Goal: Task Accomplishment & Management: Manage account settings

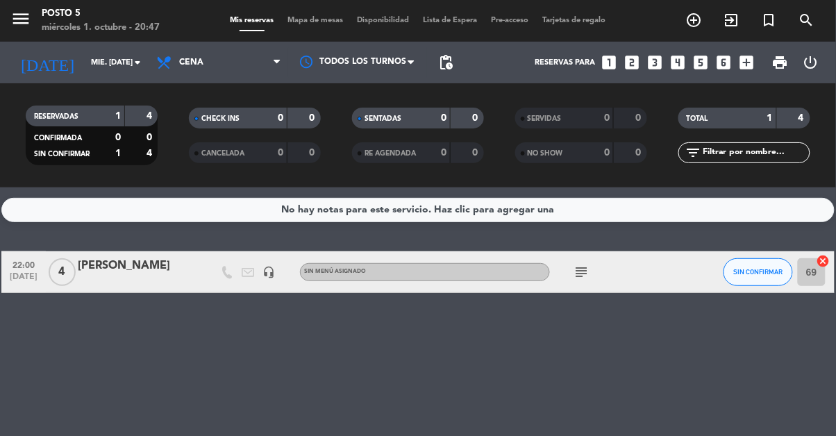
scroll to position [34, 0]
click at [576, 264] on icon "subject" at bounding box center [581, 272] width 17 height 17
click at [563, 290] on div "Mesa 60" at bounding box center [582, 297] width 40 height 15
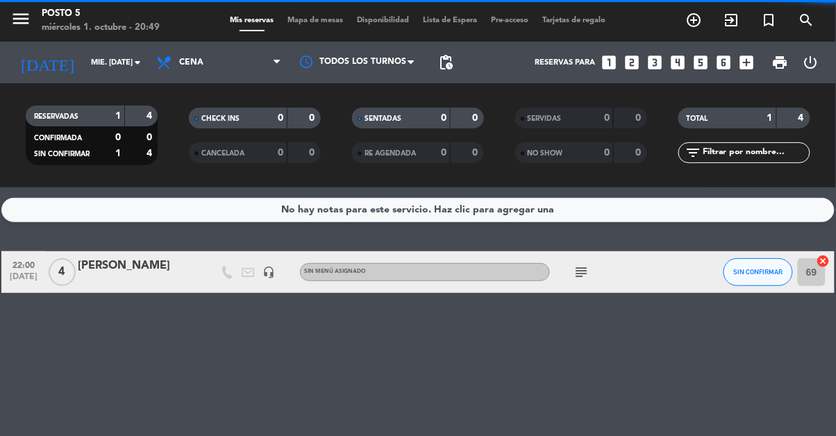
scroll to position [84, 0]
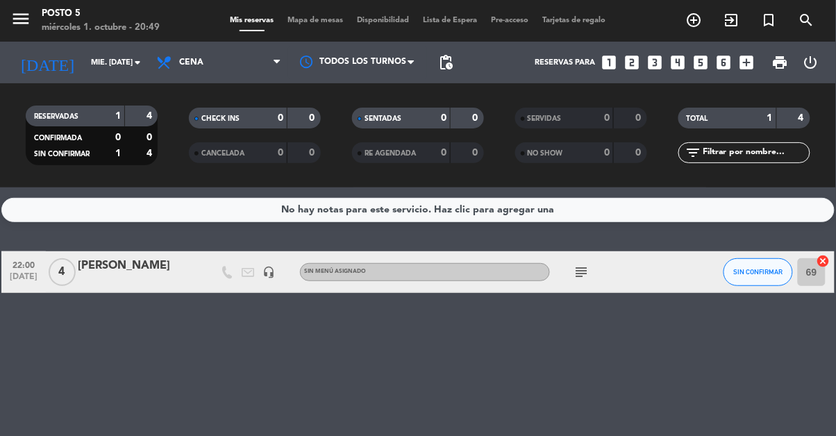
click at [576, 264] on icon "subject" at bounding box center [581, 272] width 17 height 17
click at [134, 98] on div "RESERVADAS 1 4 CONFIRMADA 0 0 SIN CONFIRMAR 1 4" at bounding box center [91, 135] width 163 height 76
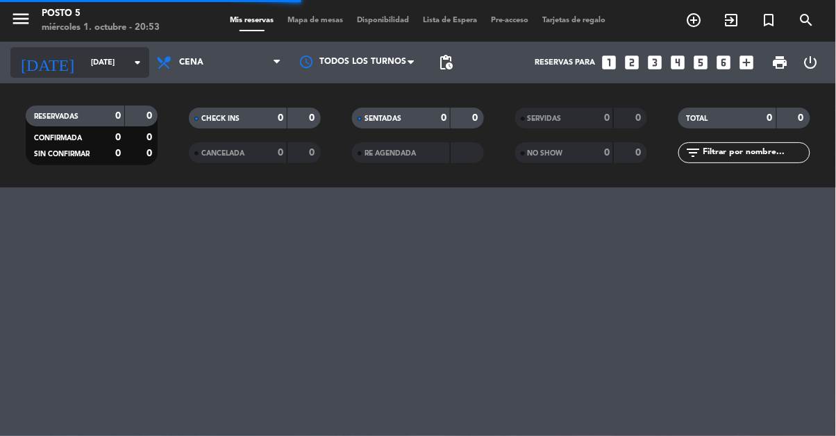
click at [148, 56] on input "[DATE]" at bounding box center [136, 62] width 104 height 23
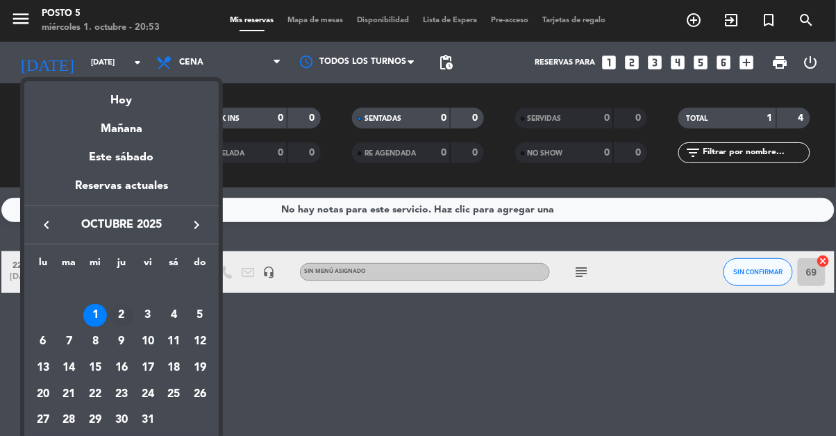
click at [128, 312] on div "2" at bounding box center [122, 316] width 24 height 24
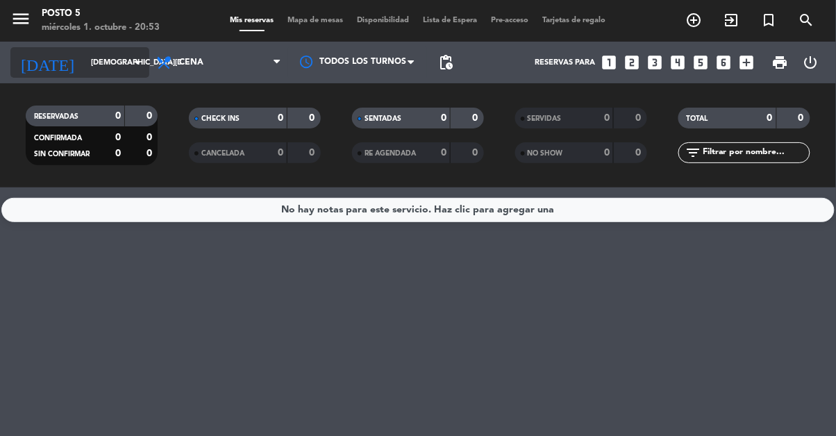
click at [136, 65] on icon "arrow_drop_down" at bounding box center [137, 62] width 17 height 17
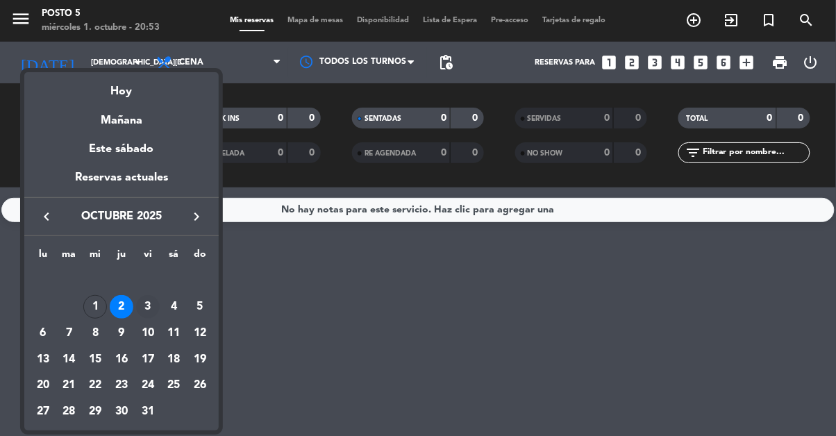
click at [147, 313] on div "3" at bounding box center [148, 307] width 24 height 24
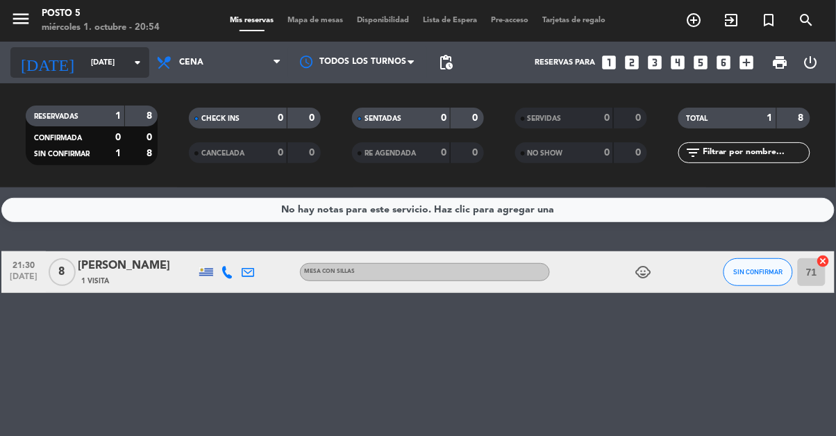
click at [133, 71] on input "vie. 3 oct." at bounding box center [136, 62] width 104 height 23
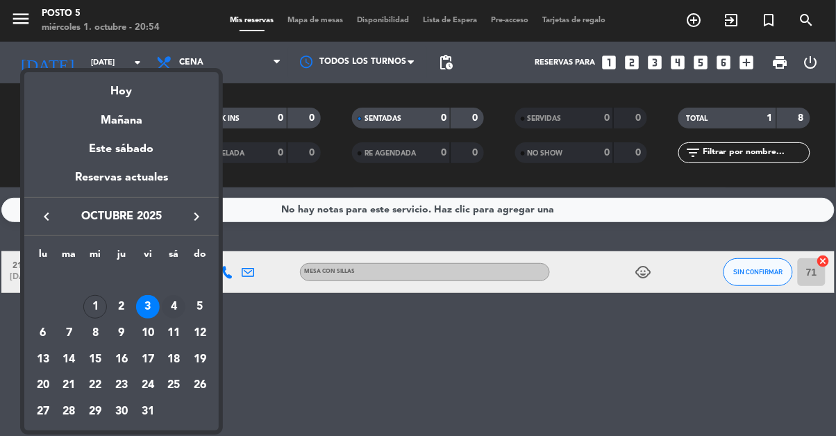
click at [169, 317] on div "4" at bounding box center [174, 307] width 24 height 24
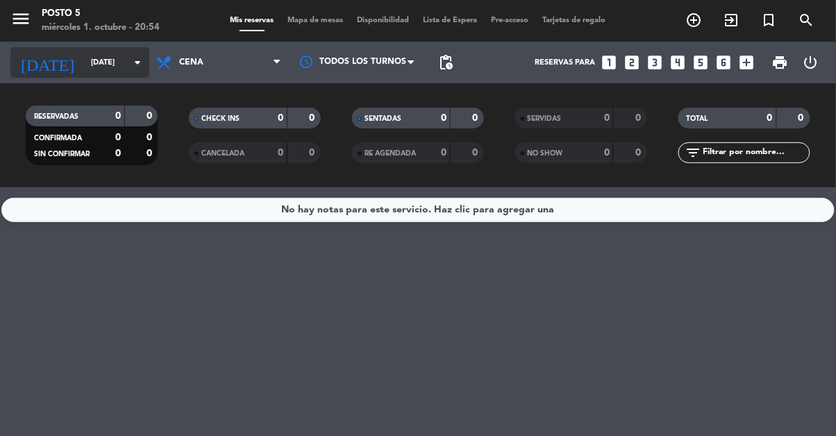
click at [129, 72] on input "sáb. 4 oct." at bounding box center [136, 62] width 104 height 23
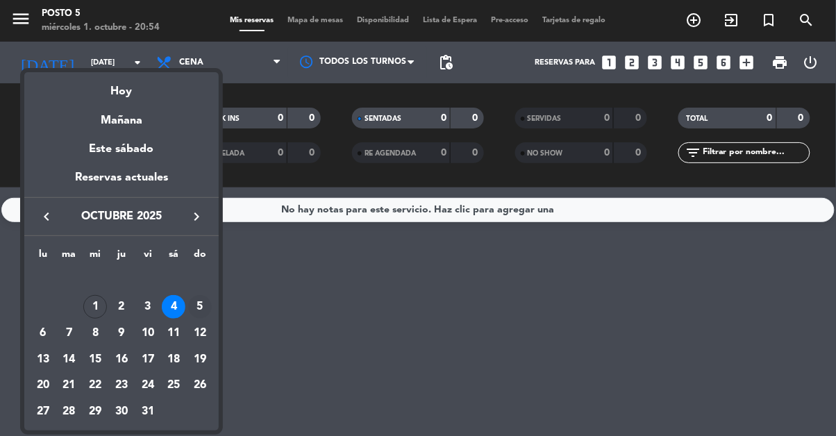
click at [191, 313] on div "5" at bounding box center [200, 307] width 24 height 24
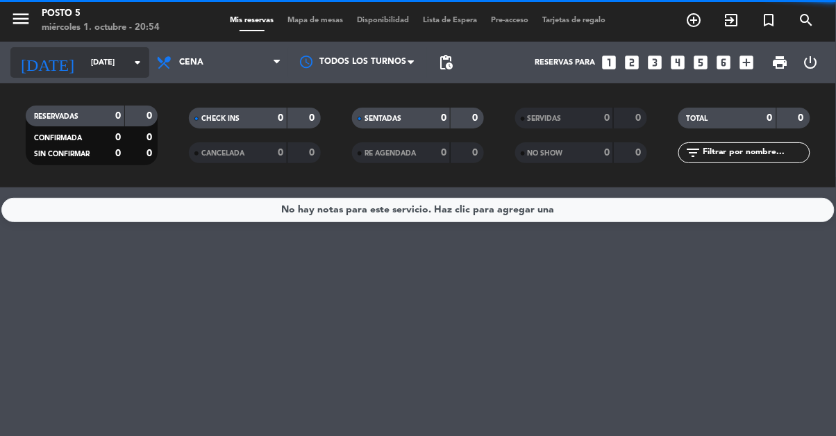
click at [139, 57] on icon "arrow_drop_down" at bounding box center [137, 62] width 17 height 17
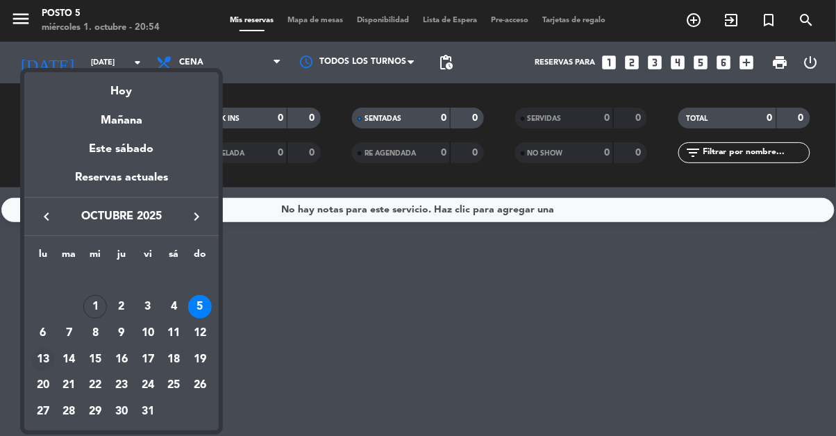
click at [44, 360] on div "13" at bounding box center [43, 360] width 24 height 24
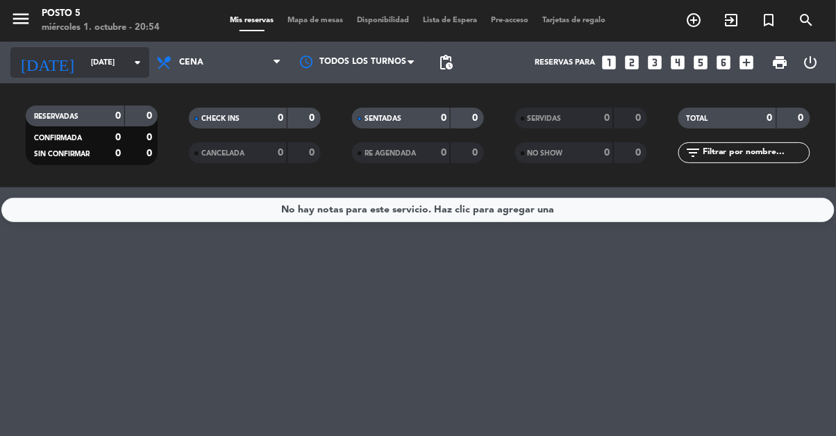
click at [122, 65] on input "lun. 13 oct." at bounding box center [136, 62] width 104 height 23
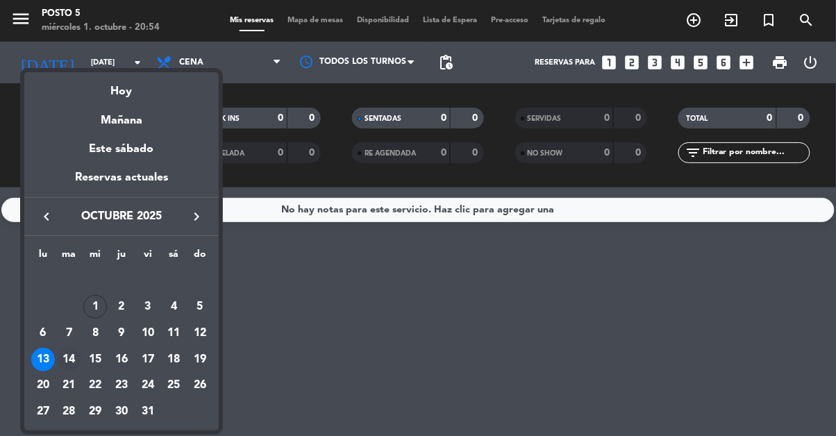
click at [69, 364] on div "14" at bounding box center [70, 360] width 24 height 24
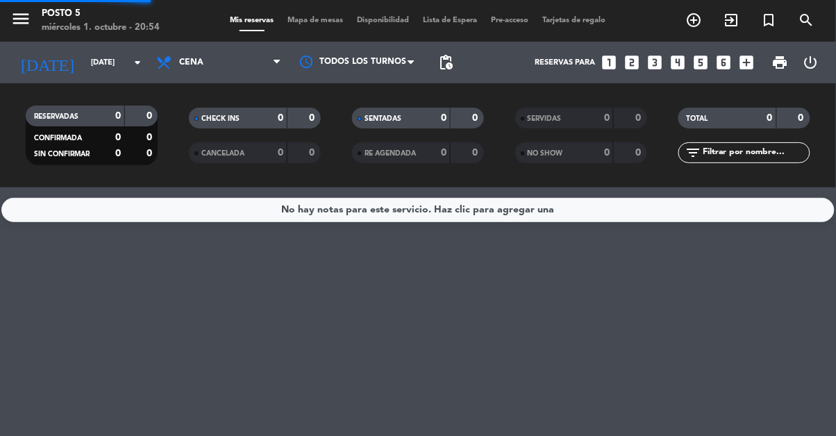
click at [71, 363] on div "No hay notas para este servicio. Haz clic para agregar una" at bounding box center [418, 312] width 836 height 249
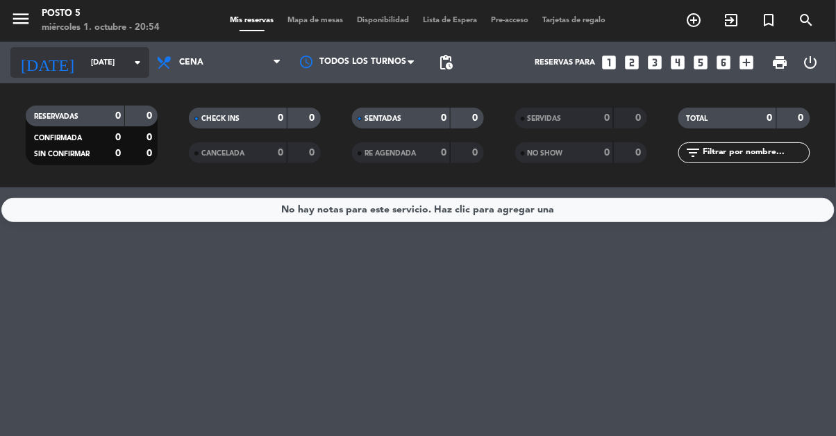
click at [119, 72] on input "mar. 14 oct." at bounding box center [136, 62] width 104 height 23
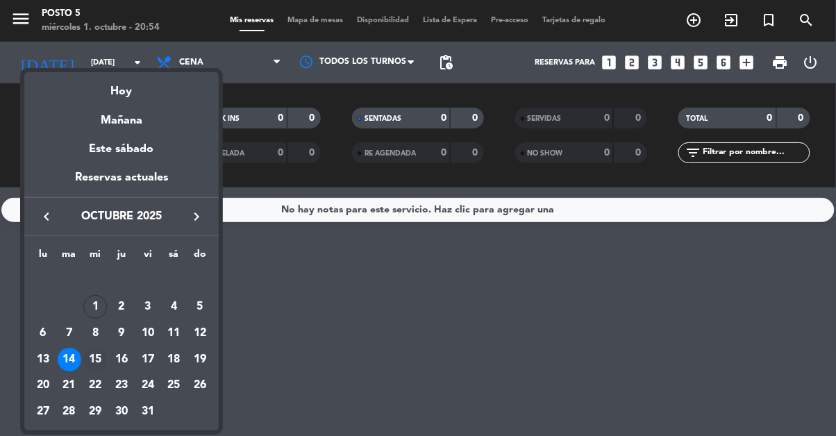
click at [83, 362] on td "15" at bounding box center [95, 360] width 26 height 26
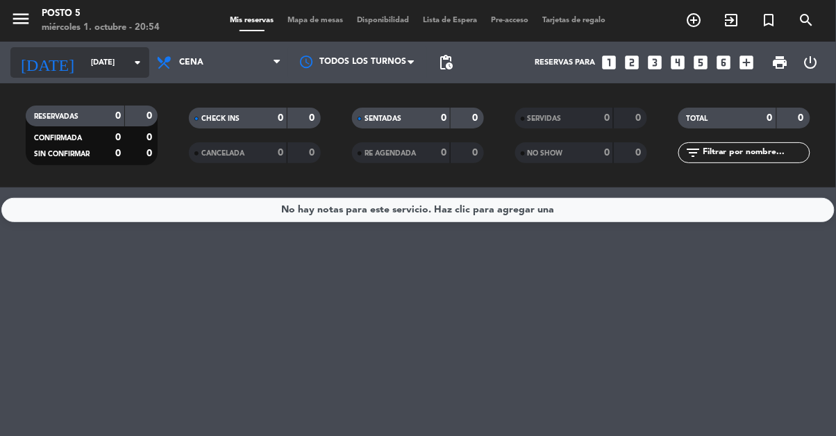
click at [103, 73] on input "mié. 15 oct." at bounding box center [136, 62] width 104 height 23
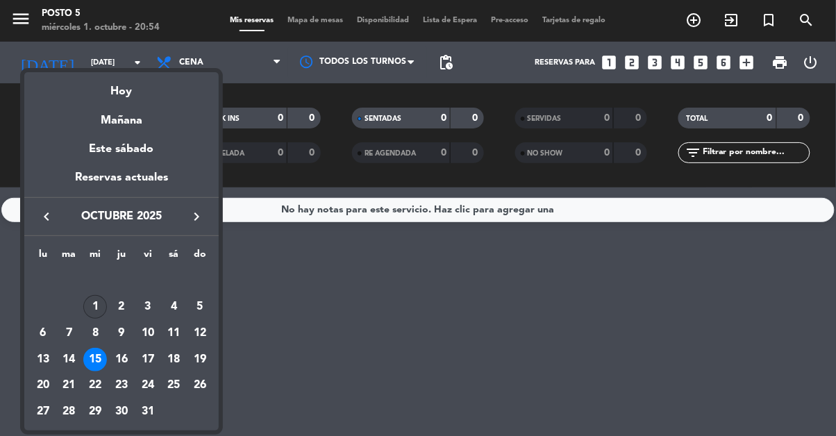
click at [98, 312] on div "1" at bounding box center [95, 307] width 24 height 24
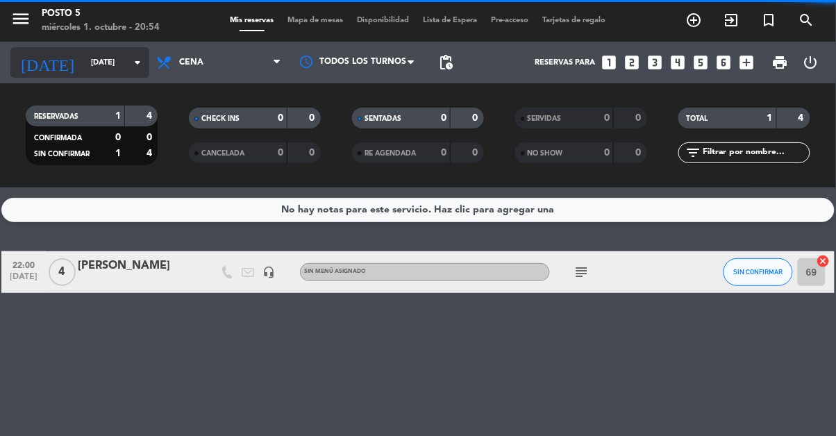
click at [119, 61] on input "mié. [DATE]" at bounding box center [136, 62] width 104 height 23
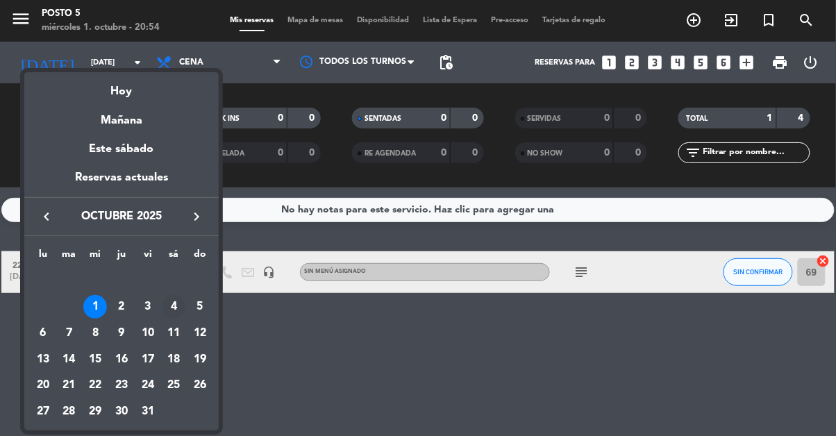
click at [161, 311] on td "4" at bounding box center [174, 307] width 26 height 26
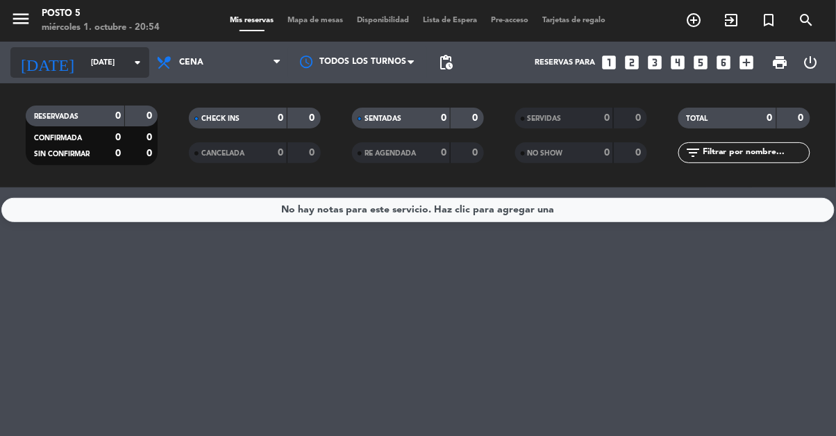
click at [131, 53] on input "sáb. 4 oct." at bounding box center [136, 62] width 104 height 23
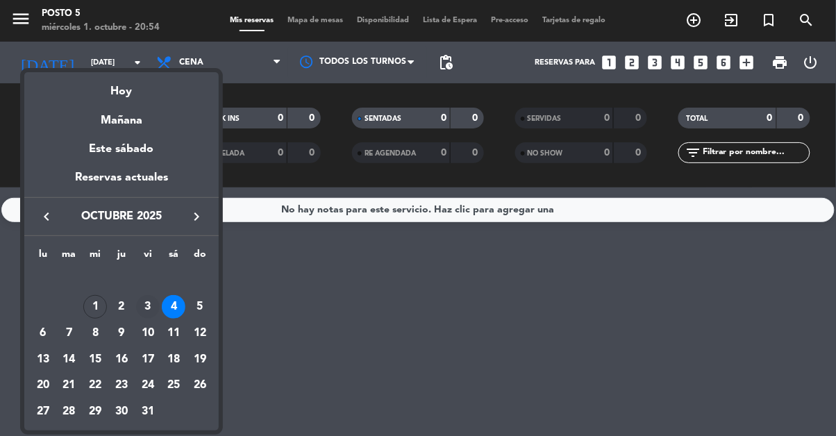
click at [153, 306] on div "3" at bounding box center [148, 307] width 24 height 24
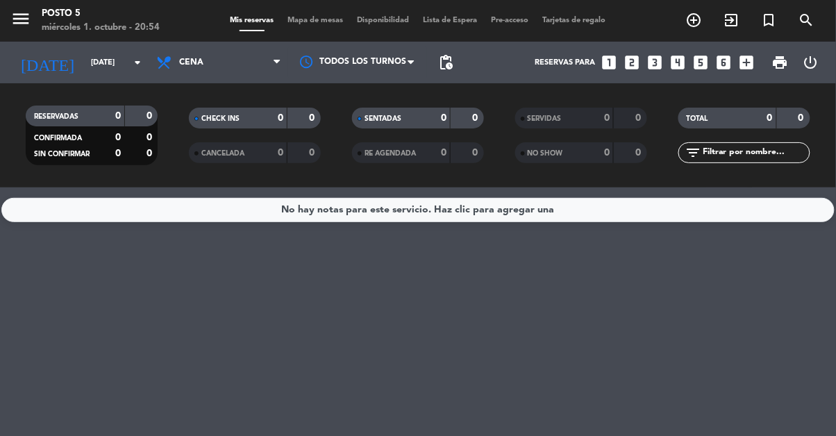
type input "vie. 3 oct."
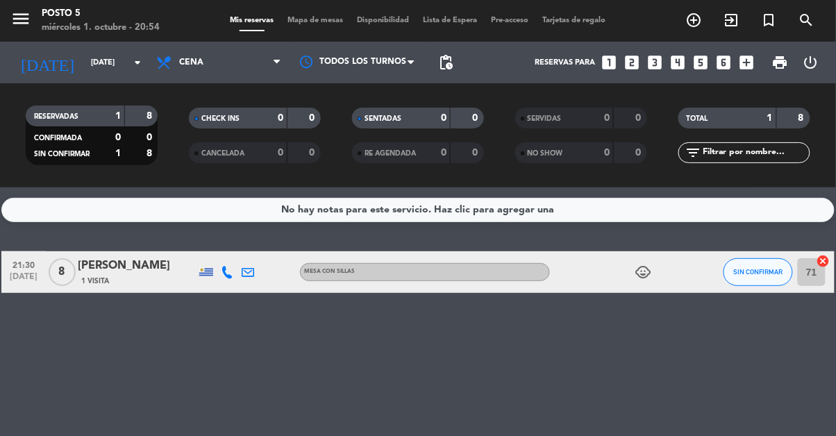
scroll to position [76, 0]
click at [650, 264] on icon "child_care" at bounding box center [644, 272] width 17 height 17
click at [811, 258] on input "71" at bounding box center [812, 272] width 28 height 28
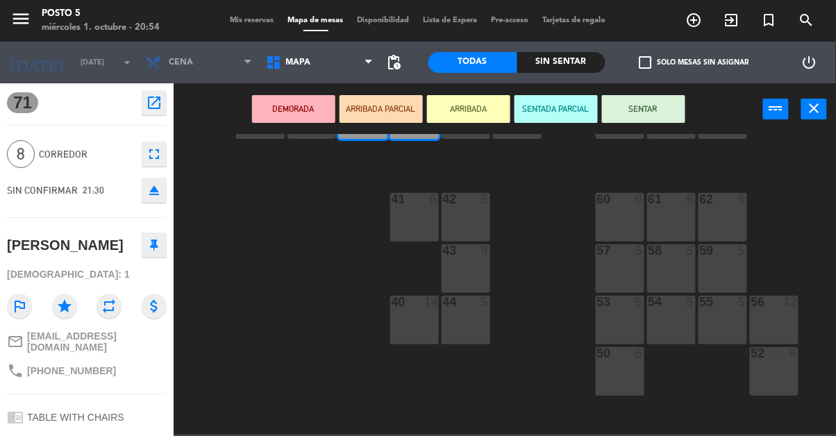
scroll to position [276, 0]
click at [464, 267] on div "43 8" at bounding box center [466, 267] width 49 height 49
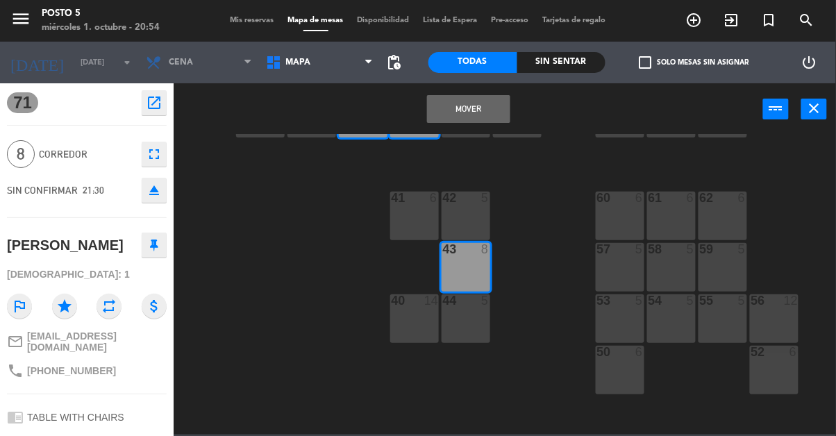
click at [501, 97] on button "Mover" at bounding box center [468, 109] width 83 height 28
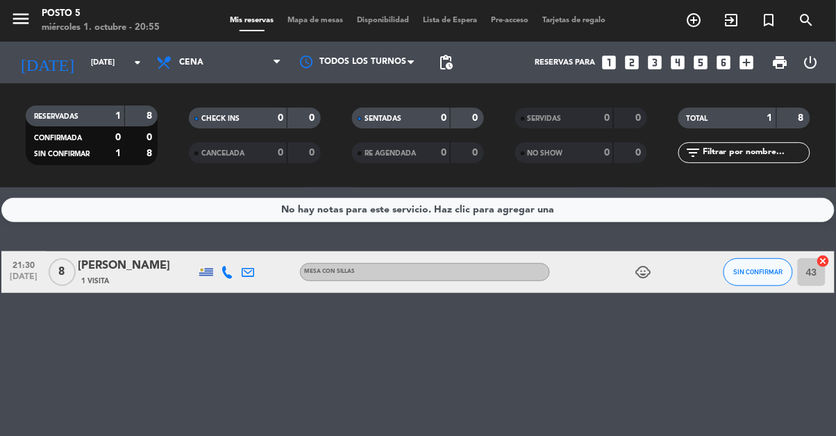
click at [29, 31] on button "menu" at bounding box center [20, 21] width 21 height 26
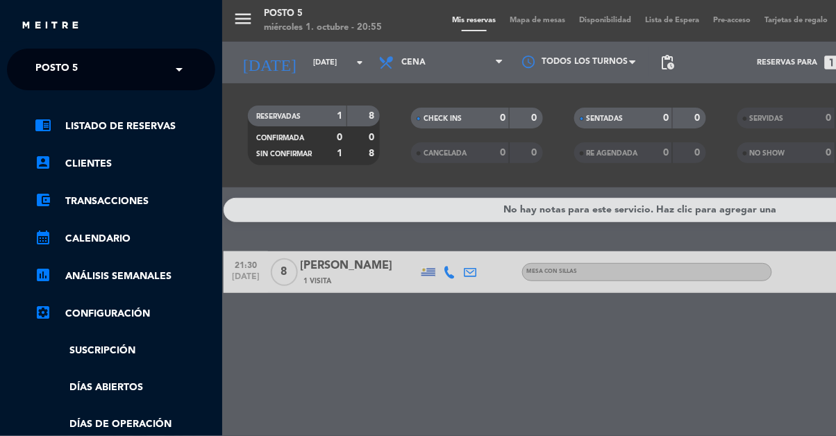
click at [290, 210] on div "menu Posto 5 miércoles 1. octubre - 20:55 Mis reservas Mapa de mesas Disponibil…" at bounding box center [640, 218] width 836 height 436
